Goal: Task Accomplishment & Management: Complete application form

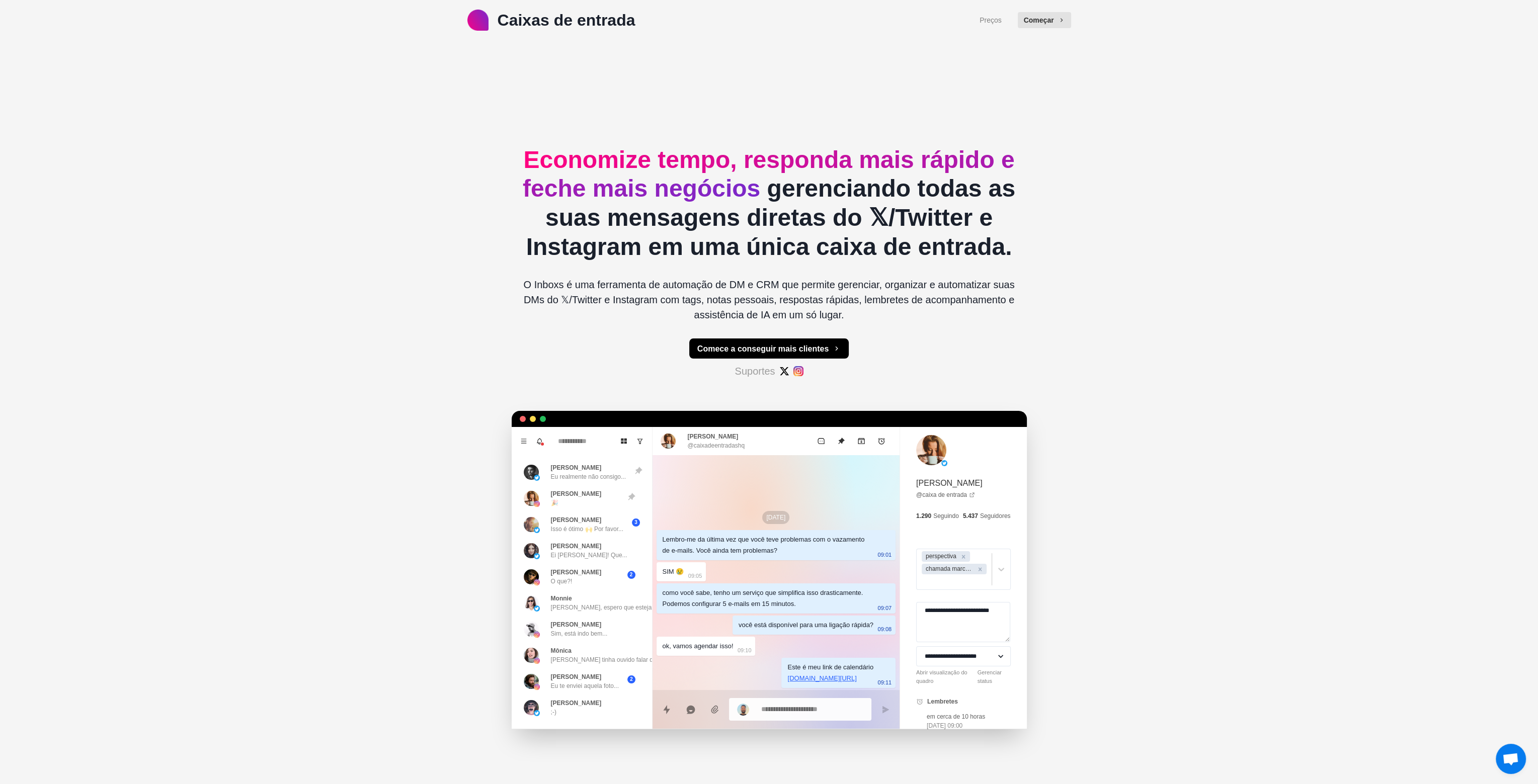
scroll to position [101, 0]
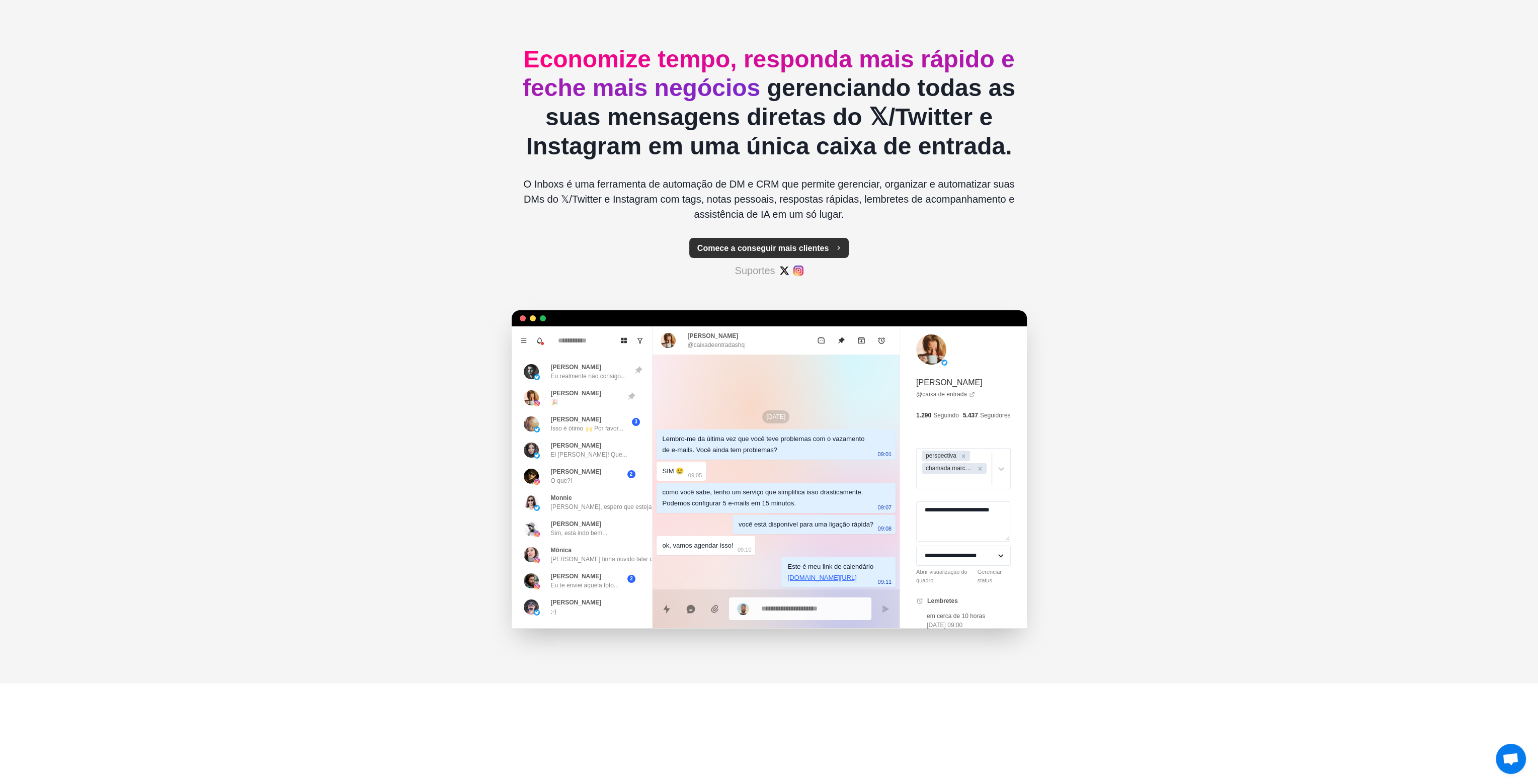
click at [772, 252] on font "Comece a conseguir mais clientes" at bounding box center [763, 248] width 131 height 8
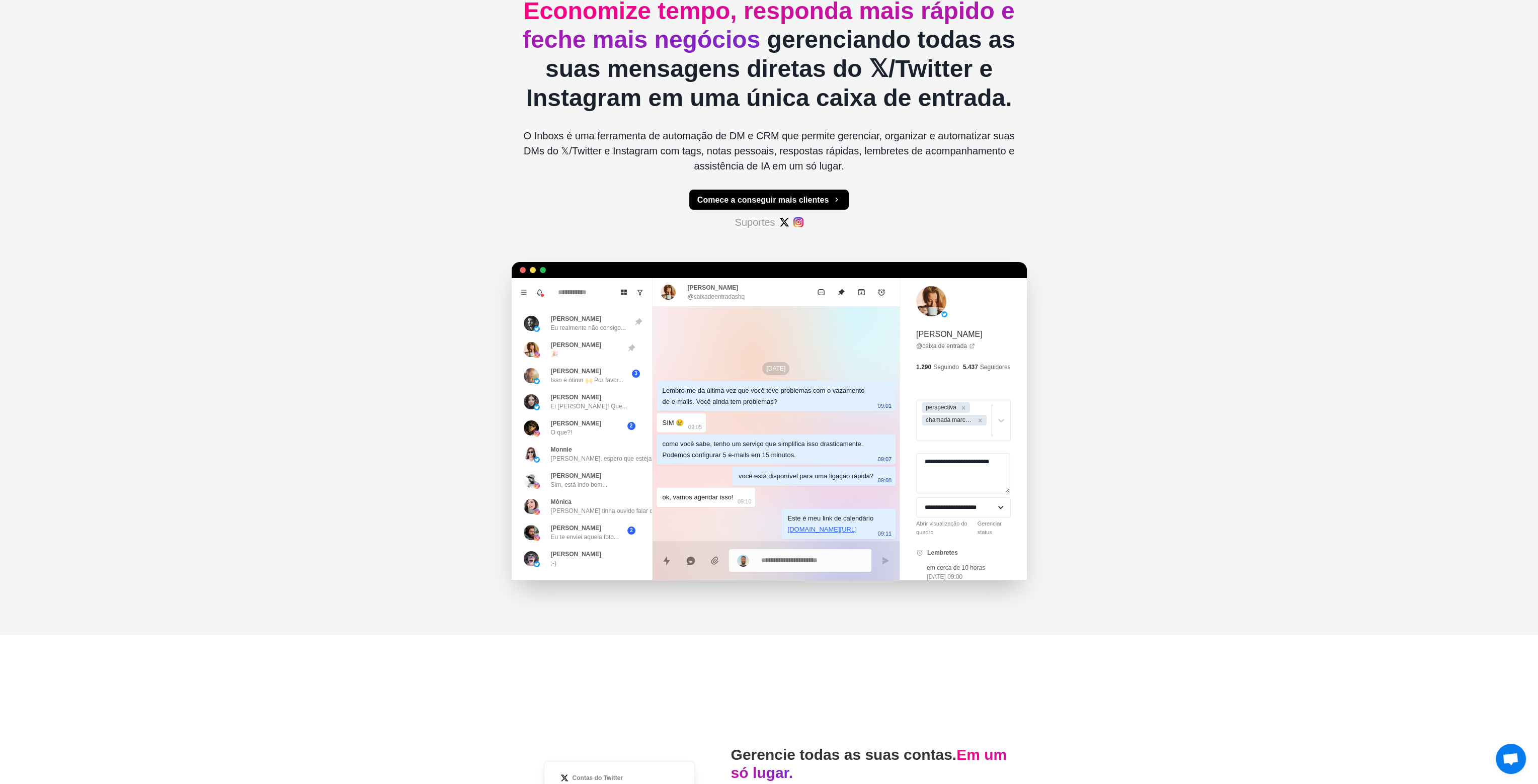
scroll to position [252, 0]
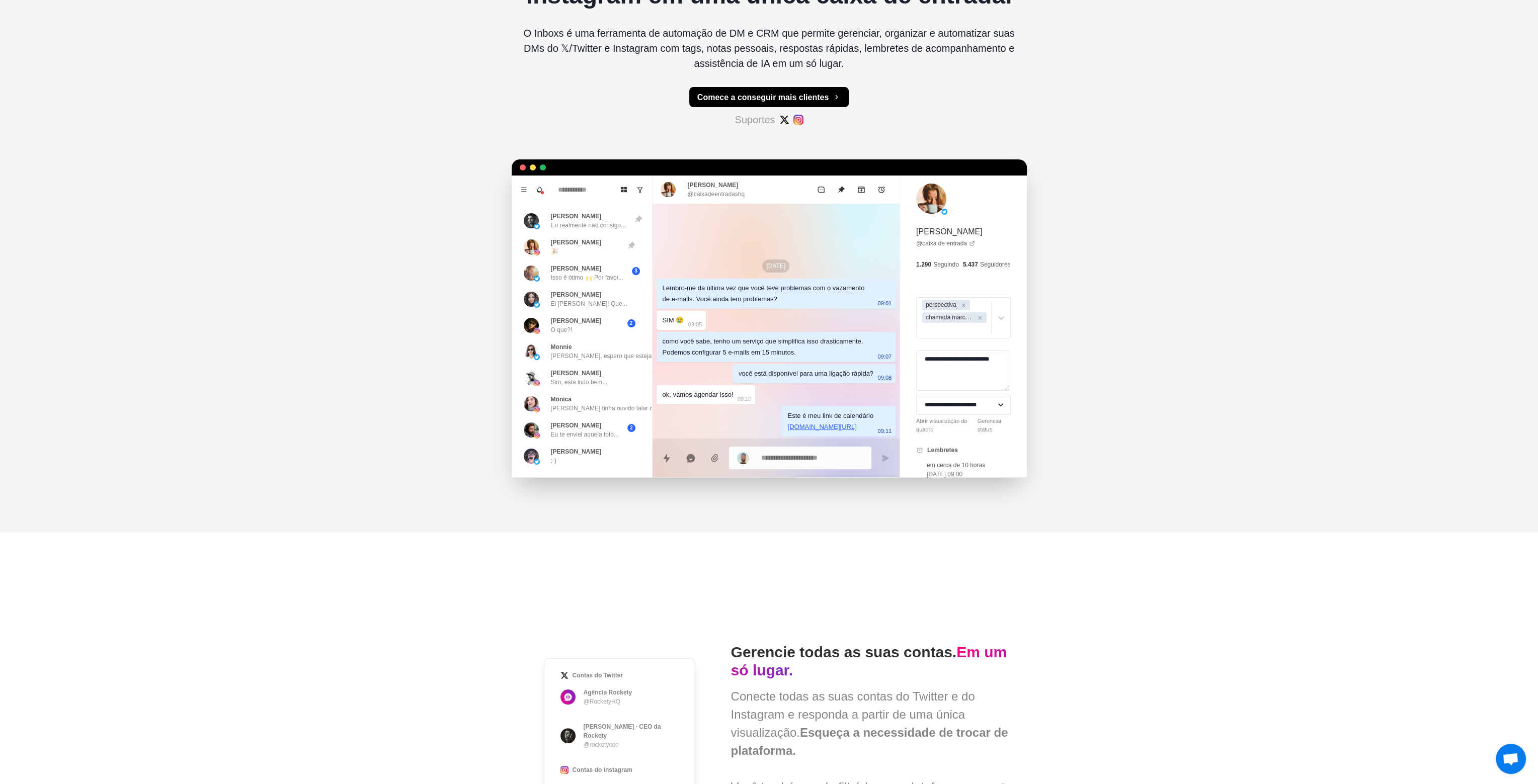
drag, startPoint x: 678, startPoint y: 307, endPoint x: 690, endPoint y: 308, distance: 12.0
click at [678, 304] on div "Lembro-me da última vez que você teve problemas com o vazamento de e-mails. Voc…" at bounding box center [768, 294] width 211 height 22
click at [559, 229] on font "Eu realmente não consigo..." at bounding box center [588, 225] width 75 height 7
click at [567, 246] on font "[PERSON_NAME]" at bounding box center [576, 243] width 51 height 7
click at [568, 272] on font "[PERSON_NAME]" at bounding box center [576, 268] width 51 height 7
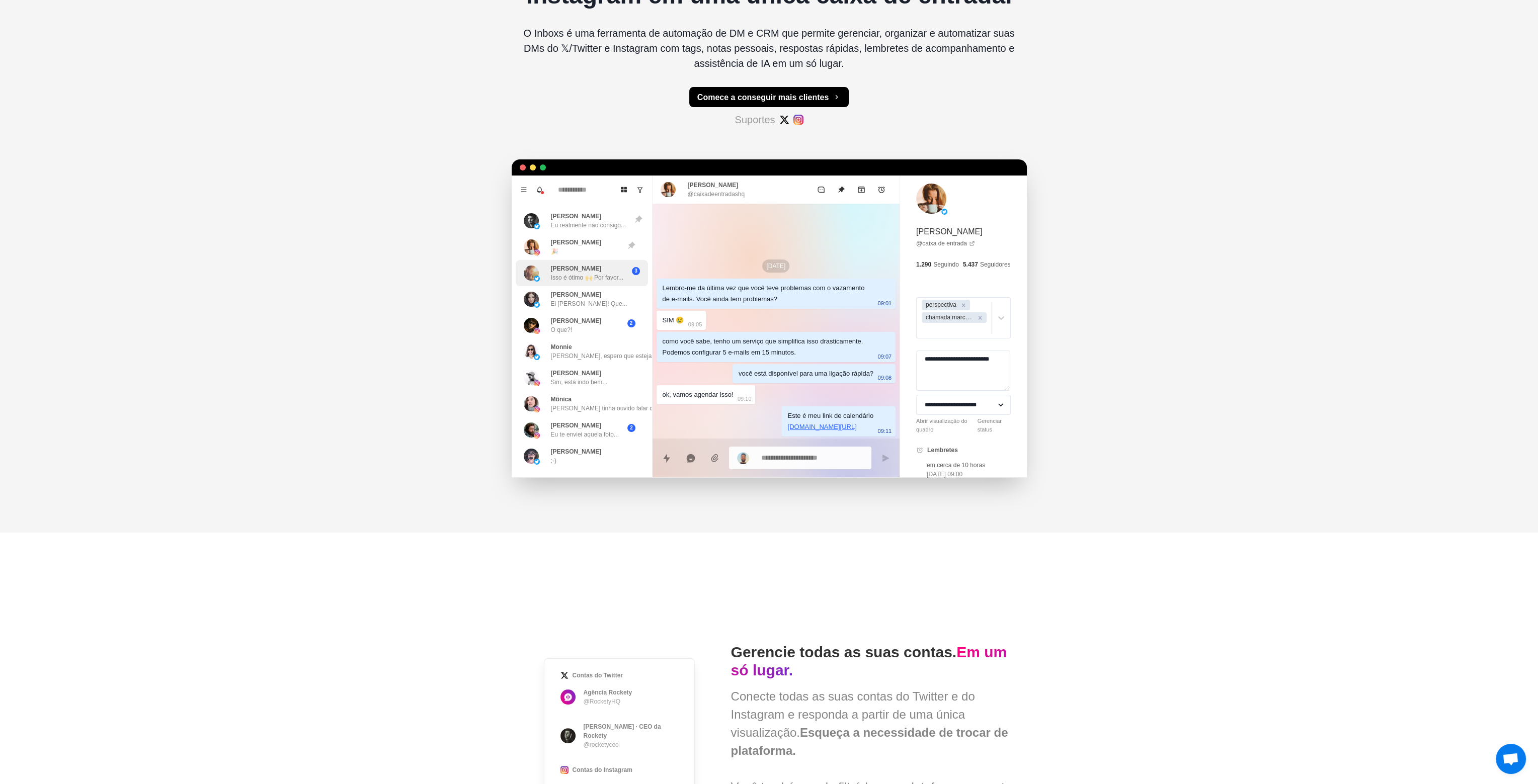
click at [629, 275] on div "3" at bounding box center [636, 271] width 25 height 8
drag, startPoint x: 738, startPoint y: 321, endPoint x: 735, endPoint y: 332, distance: 11.4
click at [735, 330] on div "[DATE] Lembro-me da última vez que você teve problemas com o vazamento de e-mai…" at bounding box center [776, 341] width 248 height 274
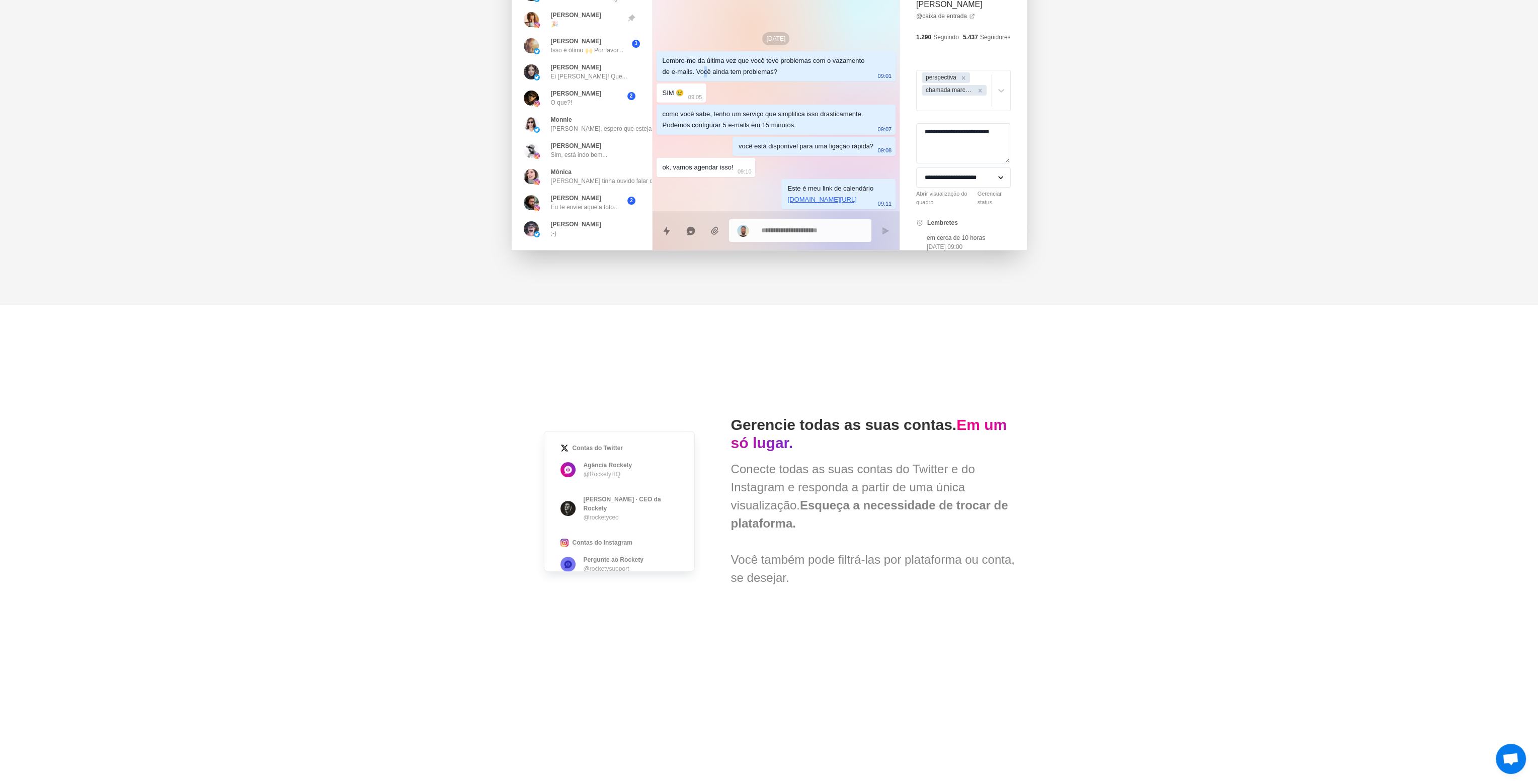
scroll to position [553, 0]
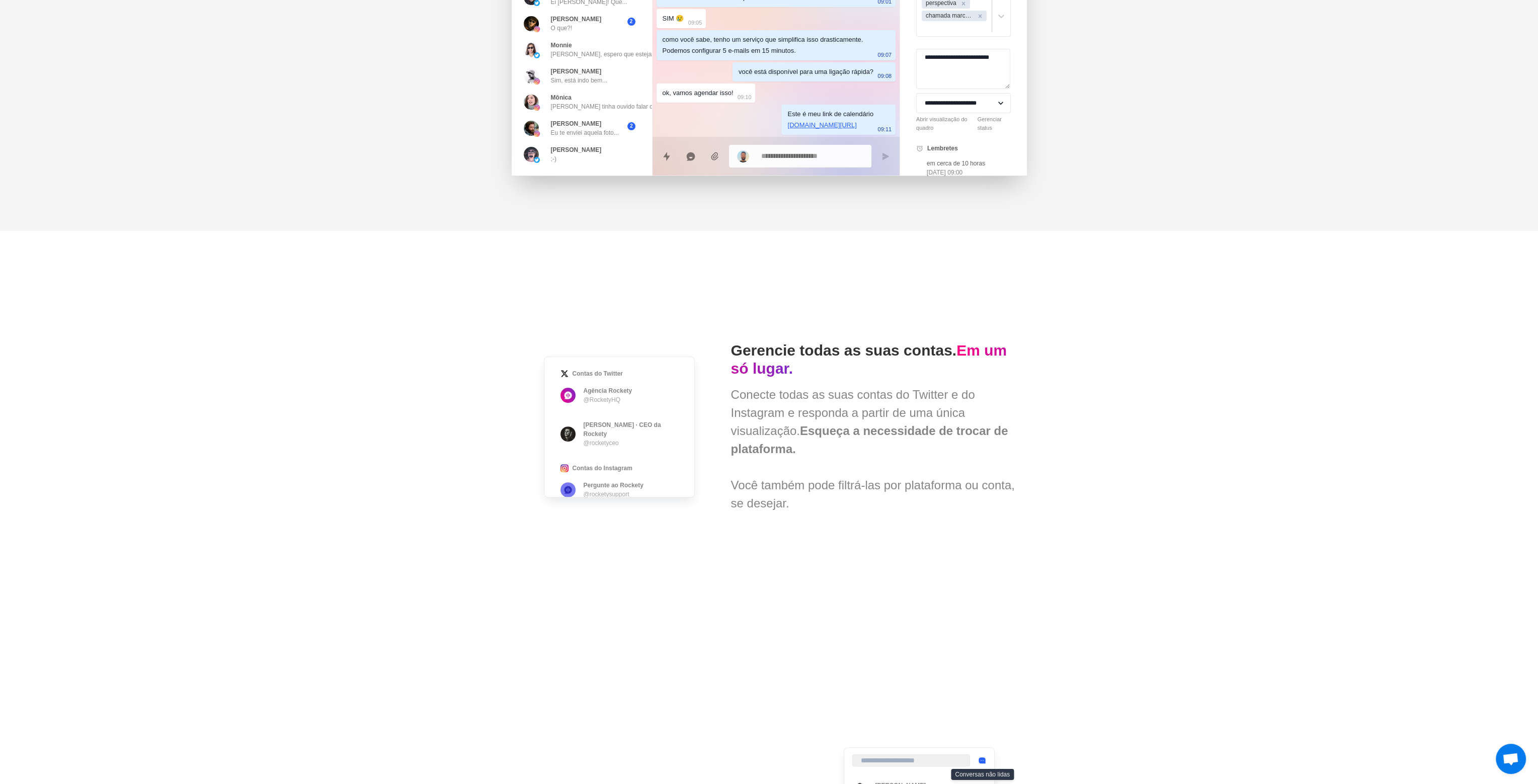
click at [604, 398] on span "Contas do Twitter Agência Rockety @RocketyHQ [PERSON_NAME] · CEO da Rockety @ro…" at bounding box center [619, 427] width 199 height 189
drag, startPoint x: 636, startPoint y: 420, endPoint x: 665, endPoint y: 457, distance: 47.0
click at [636, 420] on span "Contas do Twitter Agência Rockety @RocketyHQ [PERSON_NAME] · CEO da Rockety @ro…" at bounding box center [619, 427] width 199 height 189
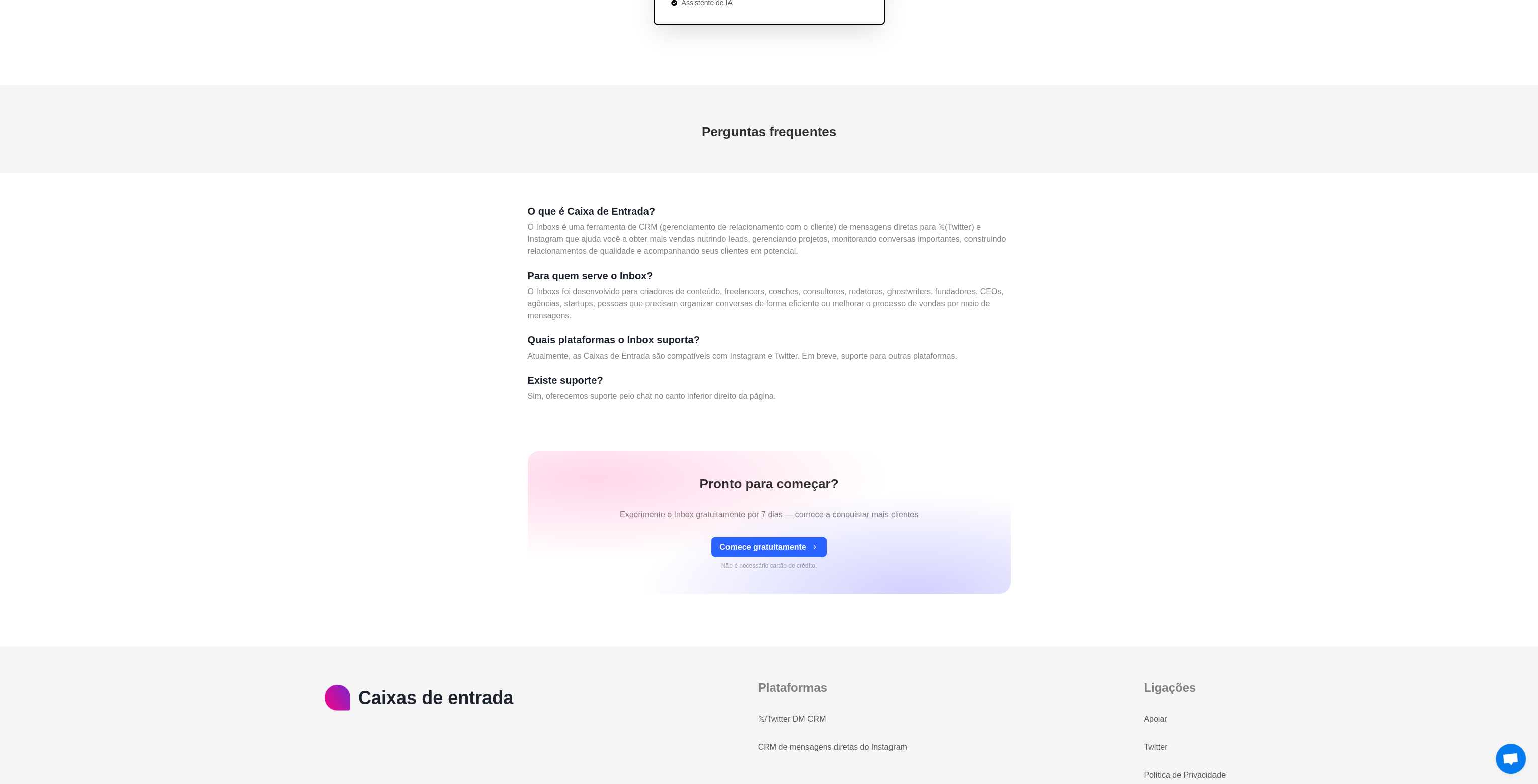
scroll to position [4525, 0]
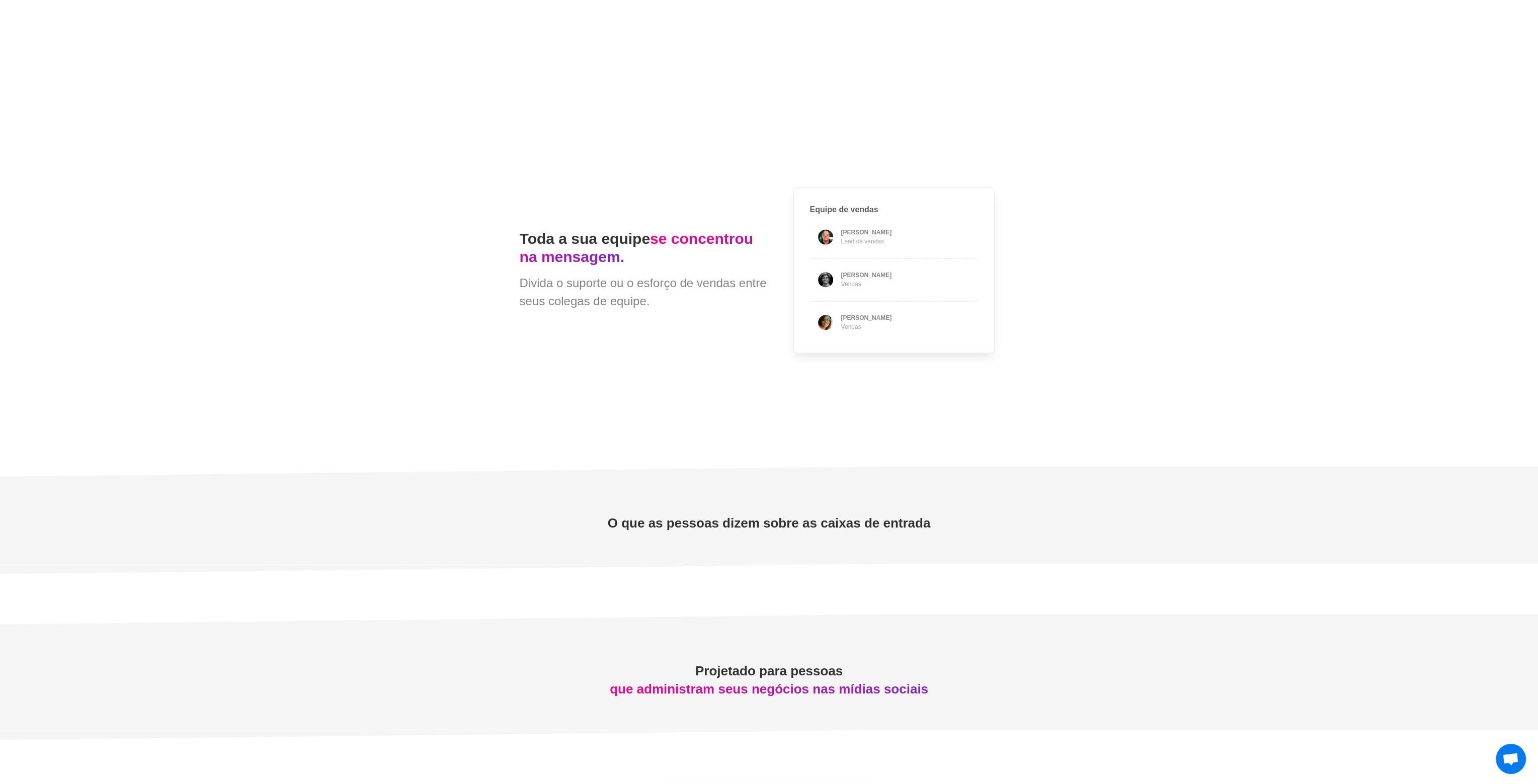
type textarea "*"
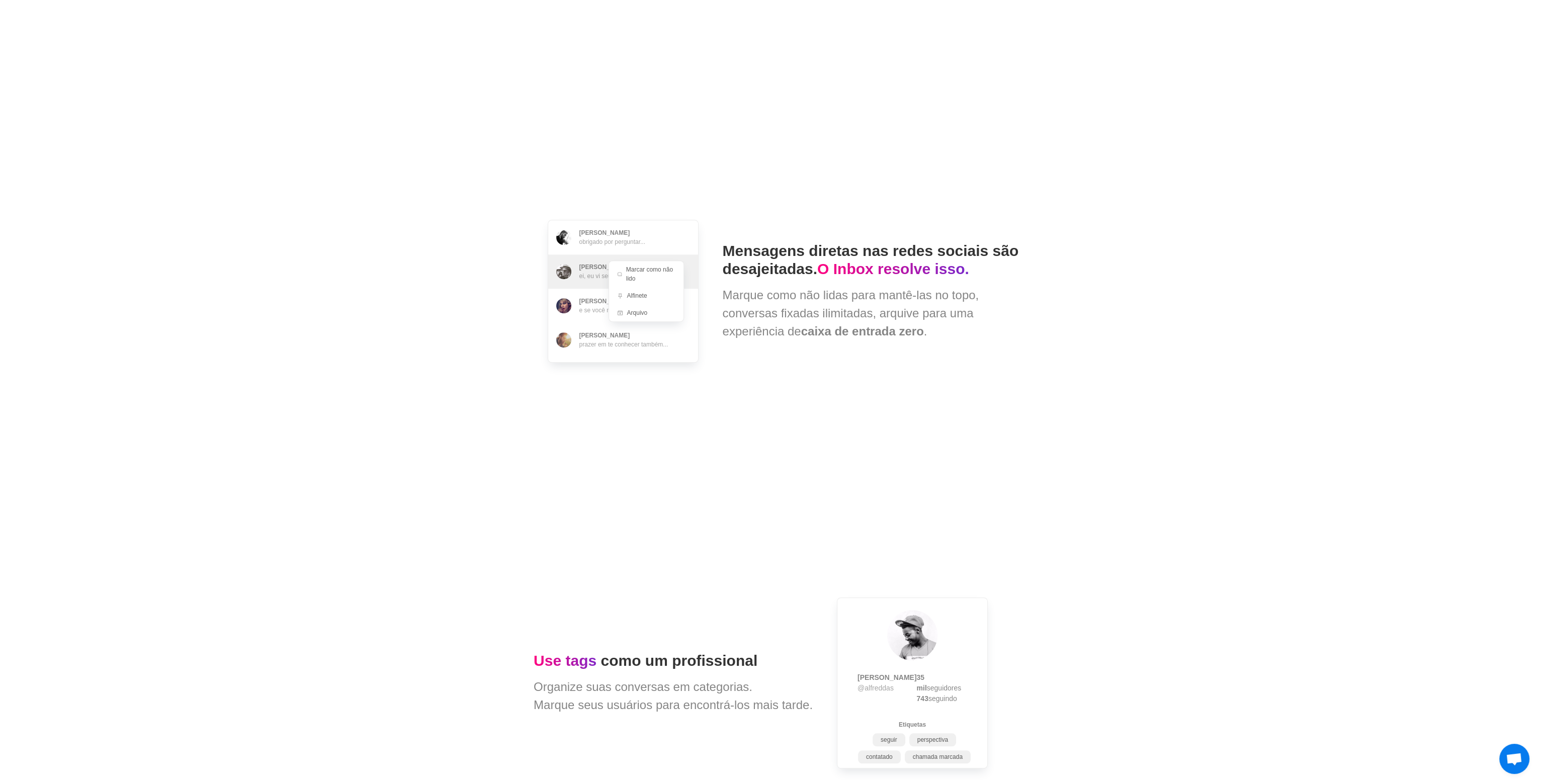
scroll to position [0, 0]
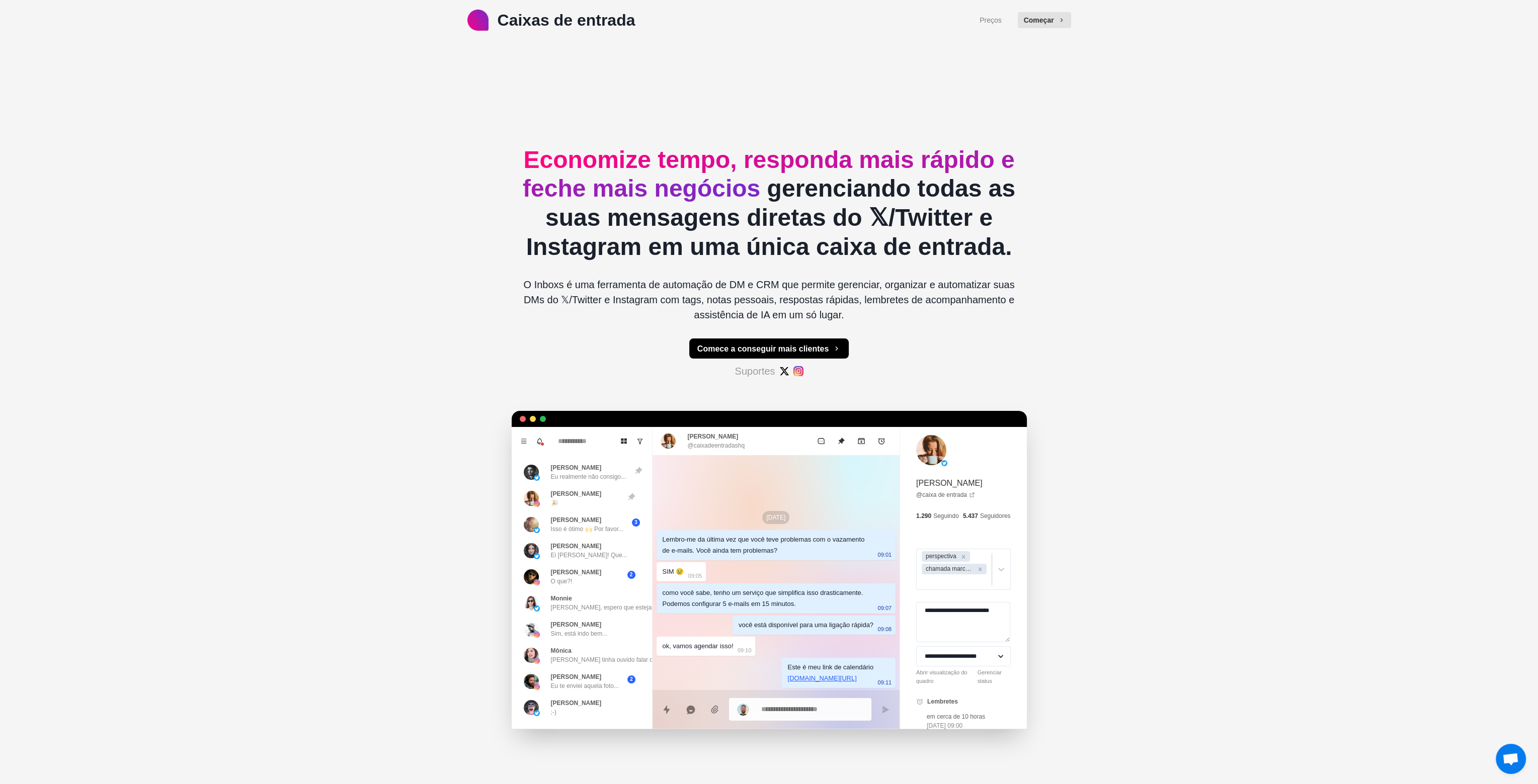
drag, startPoint x: 808, startPoint y: 553, endPoint x: 973, endPoint y: 88, distance: 493.4
click at [823, 537] on div "[DATE] Lembro-me da última vez que você teve problemas com o vazamento de e-mai…" at bounding box center [776, 592] width 248 height 274
click at [1050, 19] on font "Começar" at bounding box center [1038, 20] width 30 height 8
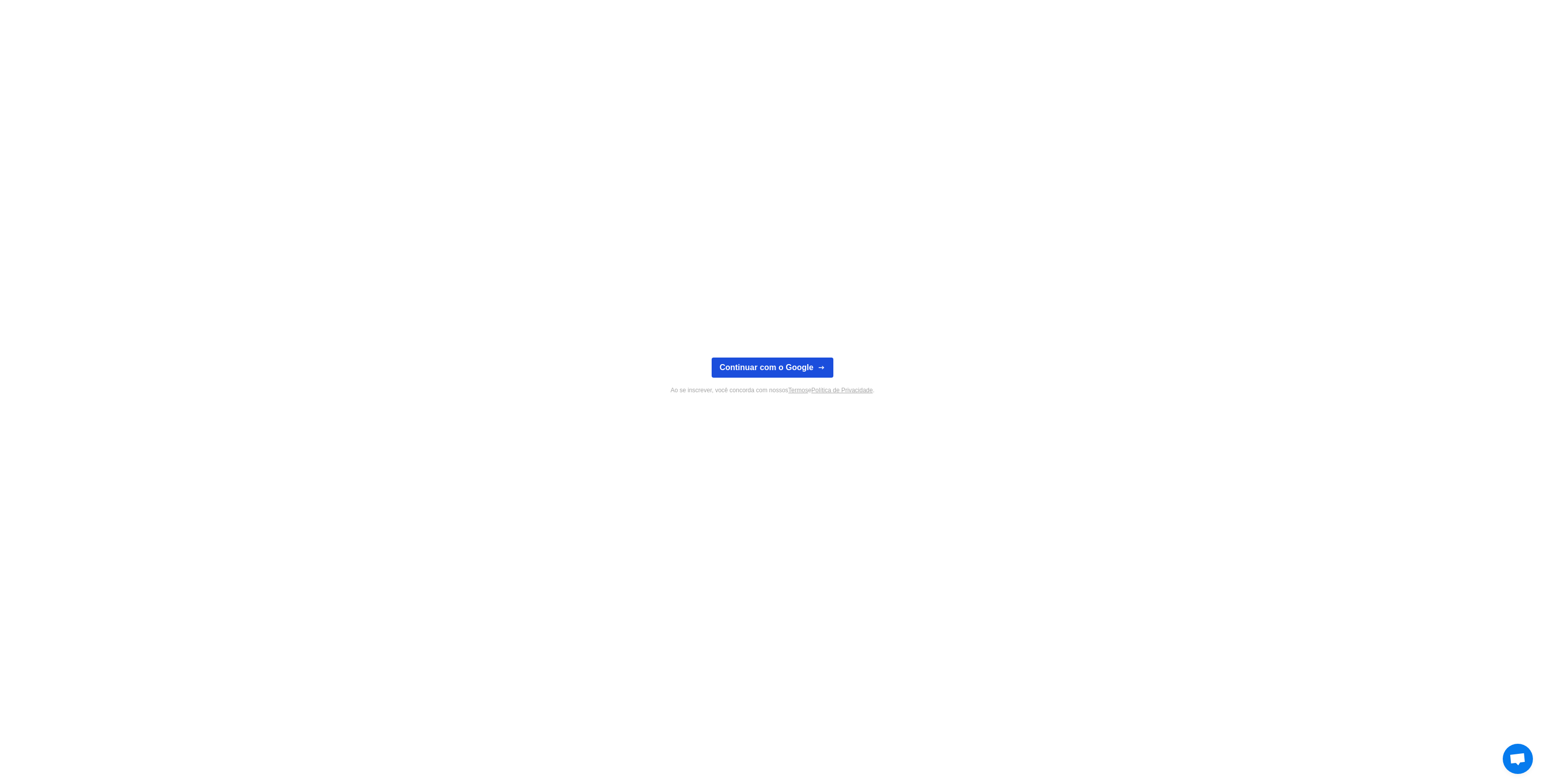
click at [767, 370] on font "Continuar com o Google" at bounding box center [766, 367] width 94 height 8
